Goal: Information Seeking & Learning: Learn about a topic

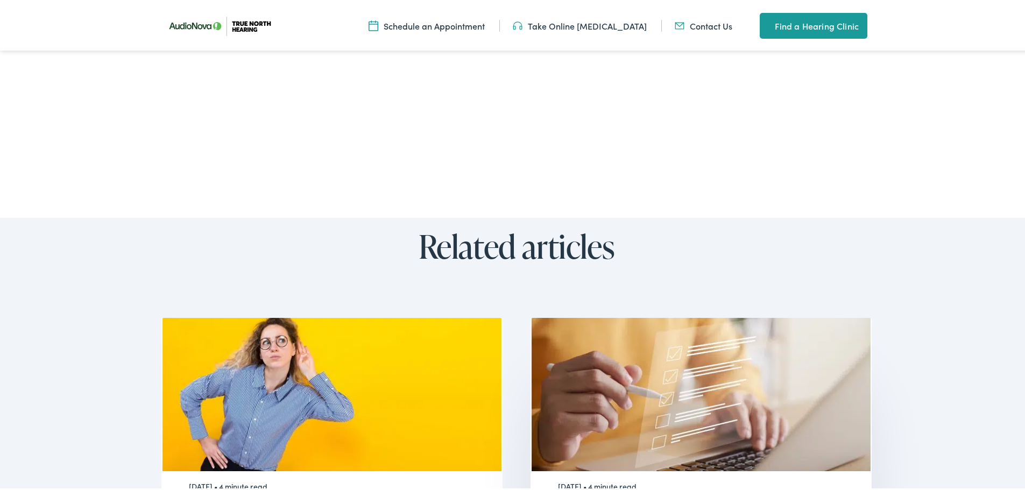
scroll to position [2261, 0]
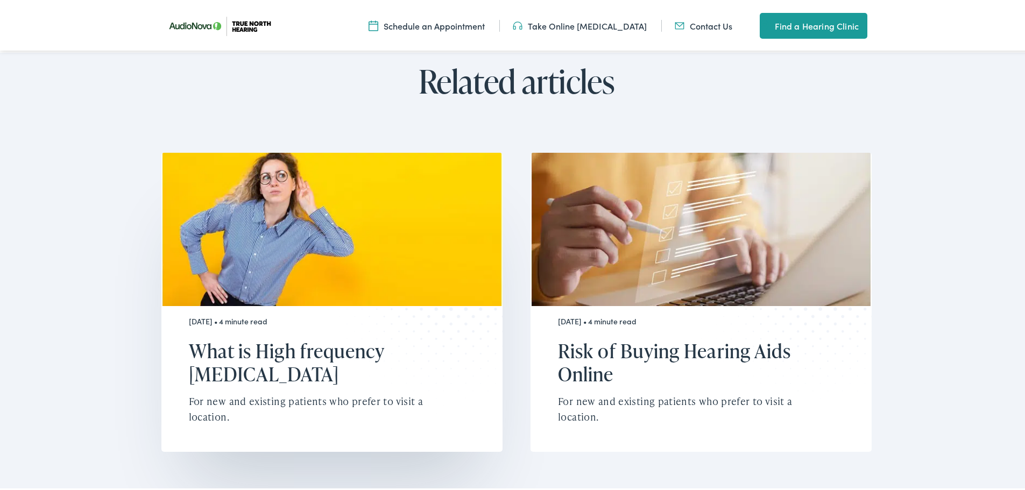
click at [389, 338] on h2 "What is High frequency [MEDICAL_DATA]" at bounding box center [325, 361] width 273 height 46
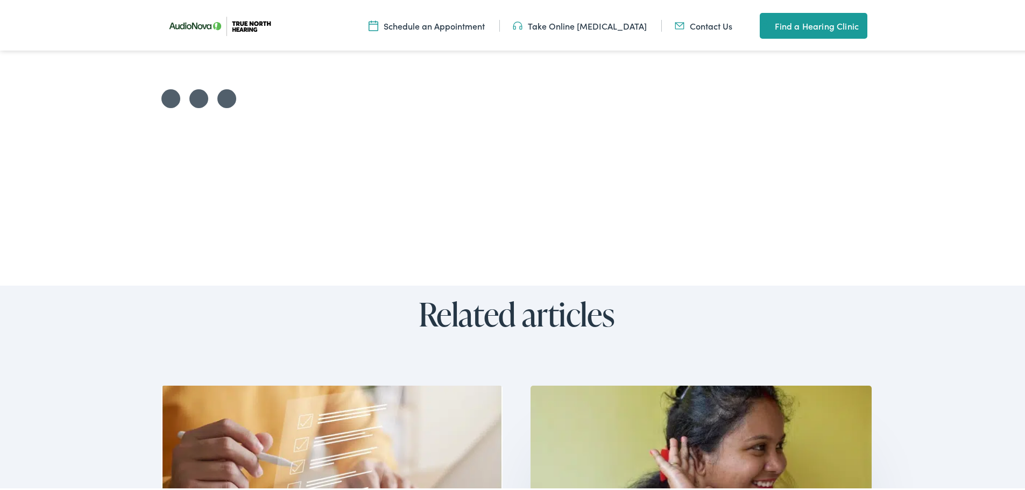
scroll to position [2261, 0]
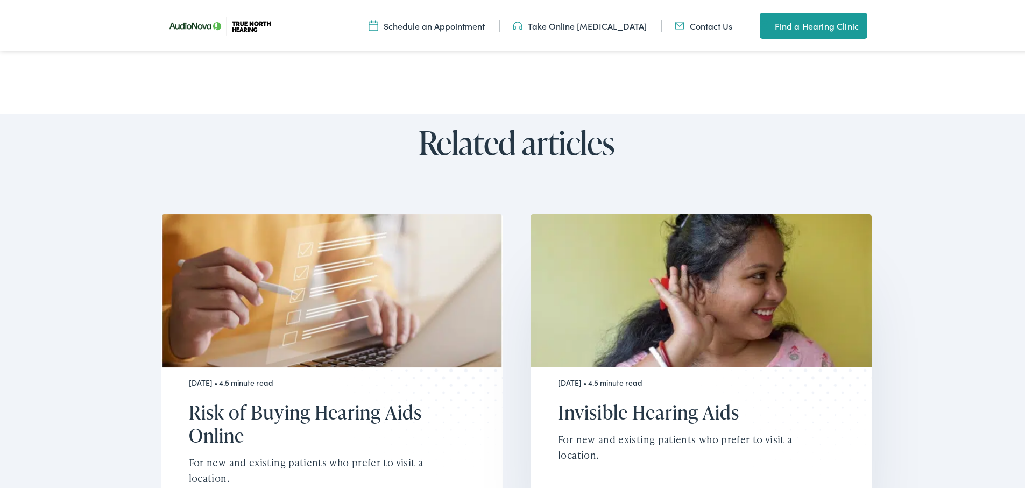
click at [593, 399] on h2 "Invisible Hearing Aids" at bounding box center [694, 410] width 273 height 23
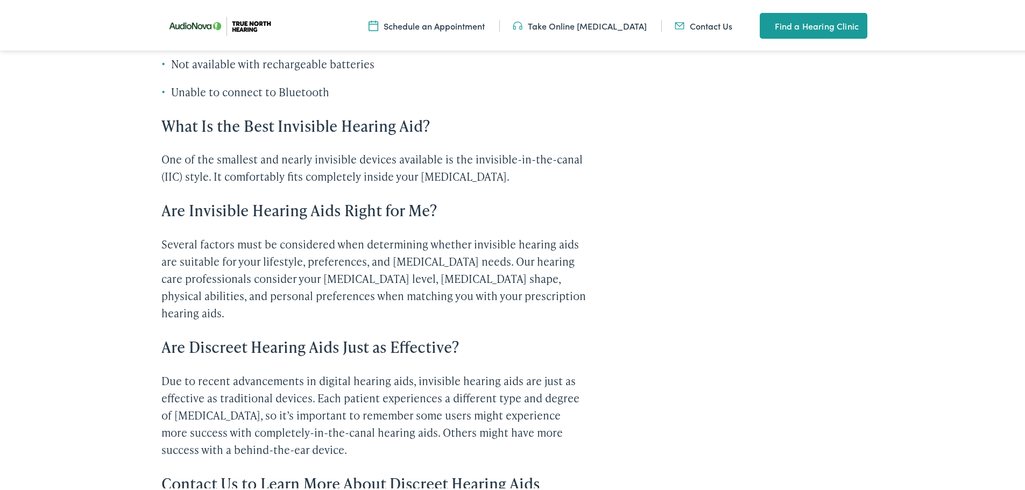
scroll to position [1346, 0]
